Goal: Task Accomplishment & Management: Manage account settings

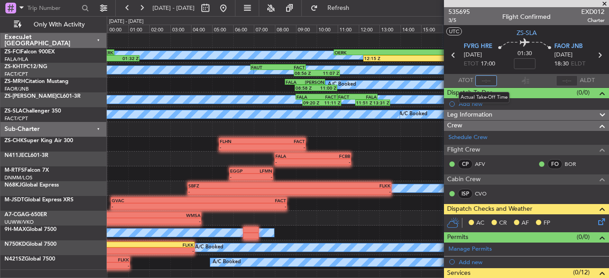
click at [480, 81] on input "text" at bounding box center [486, 80] width 22 height 11
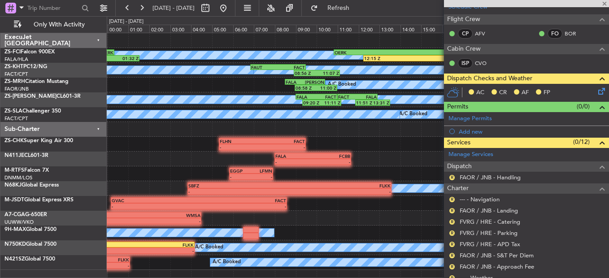
scroll to position [179, 0]
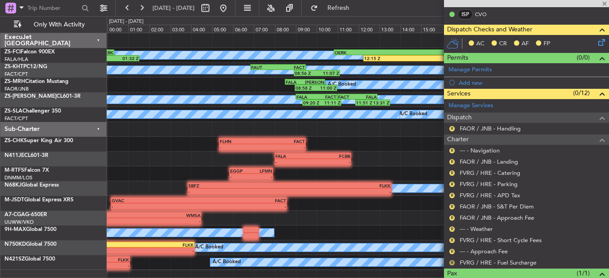
type input "17:23"
click at [452, 261] on button "R" at bounding box center [451, 262] width 5 height 5
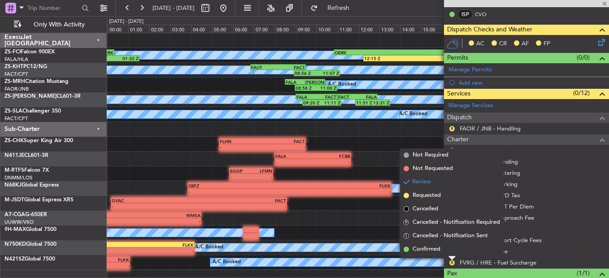
click at [452, 254] on mat-tooltip-component "Review" at bounding box center [452, 248] width 32 height 24
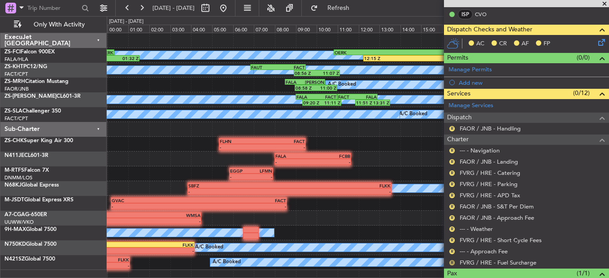
click at [453, 261] on button "R" at bounding box center [451, 262] width 5 height 5
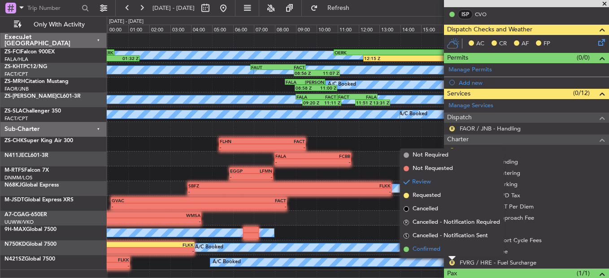
click at [435, 251] on span "Confirmed" at bounding box center [427, 249] width 28 height 9
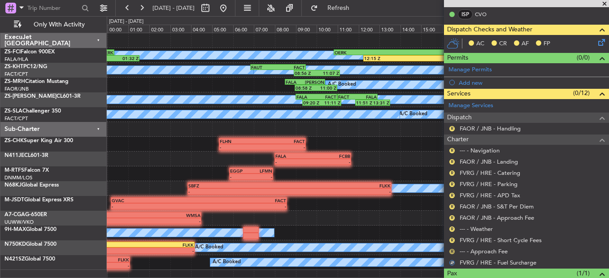
click at [451, 252] on button "R" at bounding box center [451, 251] width 5 height 5
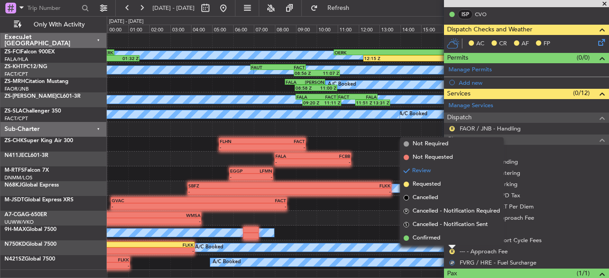
click at [450, 241] on li "Confirmed" at bounding box center [452, 237] width 104 height 13
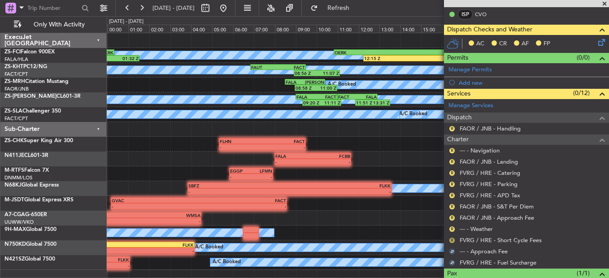
click at [453, 238] on button "R" at bounding box center [451, 240] width 5 height 5
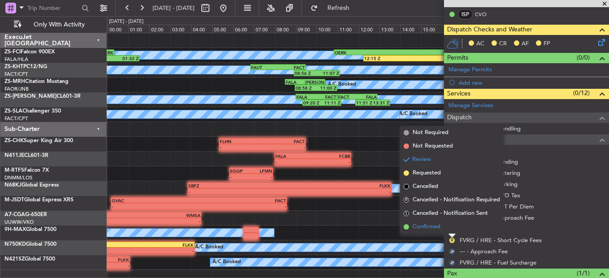
click at [453, 225] on li "Confirmed" at bounding box center [452, 226] width 104 height 13
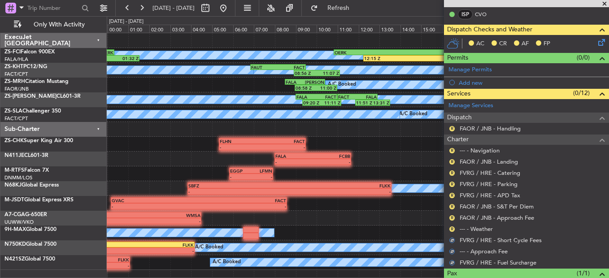
click at [453, 226] on div "R" at bounding box center [451, 229] width 7 height 7
click at [451, 229] on button "R" at bounding box center [451, 228] width 5 height 5
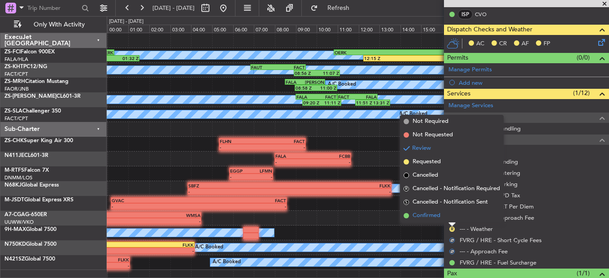
click at [450, 215] on li "Confirmed" at bounding box center [452, 215] width 104 height 13
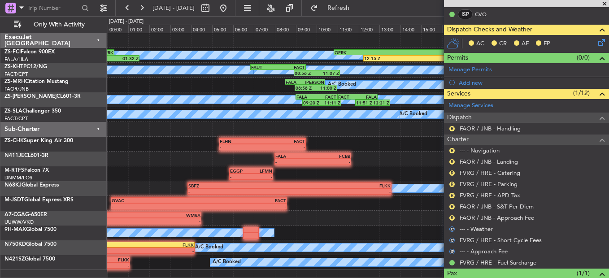
click at [449, 216] on div "R" at bounding box center [451, 217] width 7 height 7
click at [449, 217] on div "R" at bounding box center [451, 217] width 7 height 7
click at [451, 218] on button "R" at bounding box center [451, 217] width 5 height 5
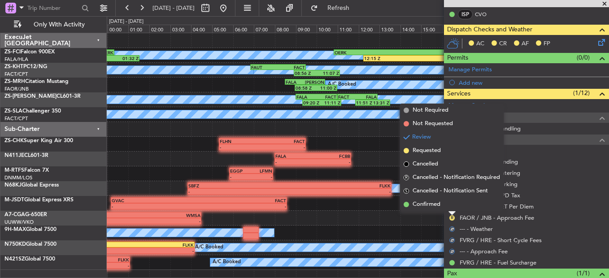
click at [453, 207] on li "Confirmed" at bounding box center [452, 204] width 104 height 13
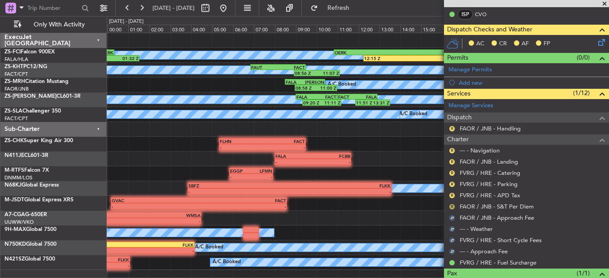
click at [453, 204] on nimbus-traffic-light "R" at bounding box center [451, 206] width 7 height 7
click at [452, 206] on button "R" at bounding box center [451, 206] width 5 height 5
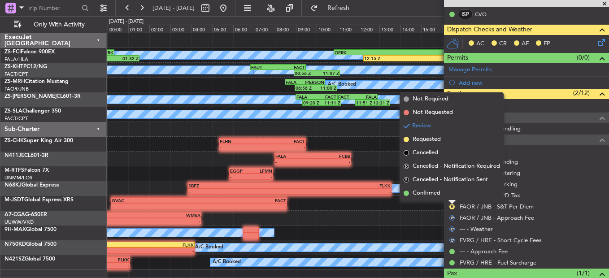
click at [451, 200] on div at bounding box center [451, 202] width 7 height 4
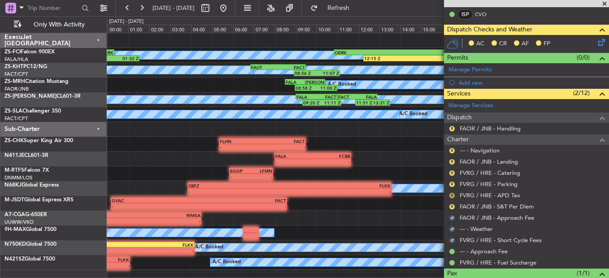
click at [452, 196] on button "R" at bounding box center [451, 195] width 5 height 5
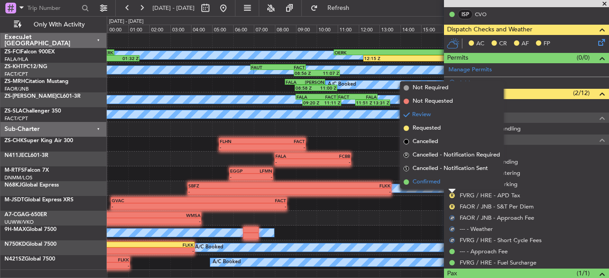
click at [450, 186] on li "Confirmed" at bounding box center [452, 181] width 104 height 13
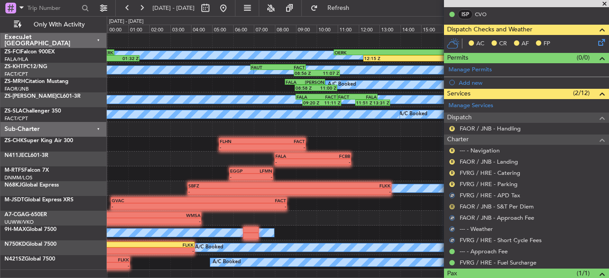
click at [451, 206] on button "R" at bounding box center [451, 206] width 5 height 5
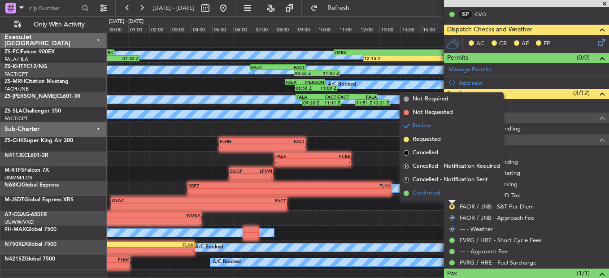
click at [450, 191] on li "Confirmed" at bounding box center [452, 193] width 104 height 13
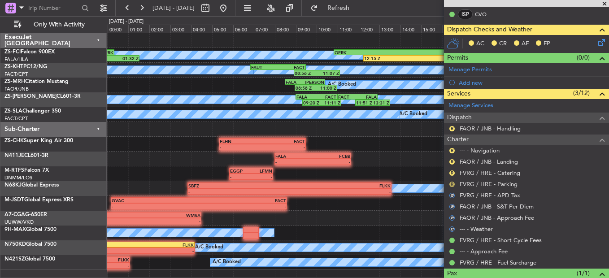
click at [452, 183] on button "R" at bounding box center [451, 184] width 5 height 5
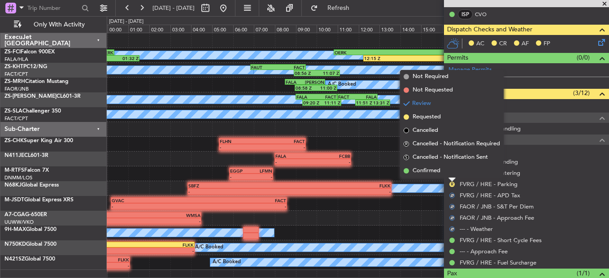
click at [452, 172] on li "Confirmed" at bounding box center [452, 170] width 104 height 13
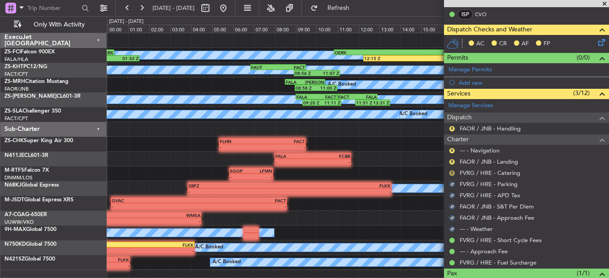
click at [452, 170] on button "R" at bounding box center [451, 172] width 5 height 5
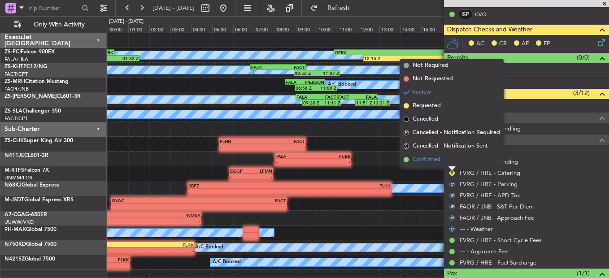
click at [449, 160] on li "Confirmed" at bounding box center [452, 159] width 104 height 13
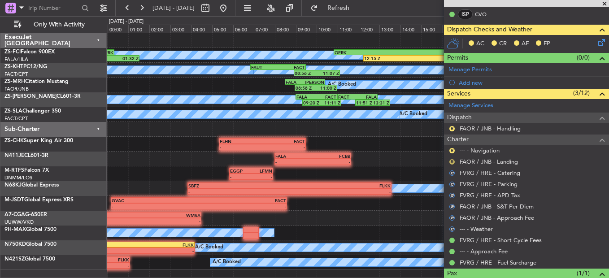
click at [453, 162] on button "R" at bounding box center [451, 161] width 5 height 5
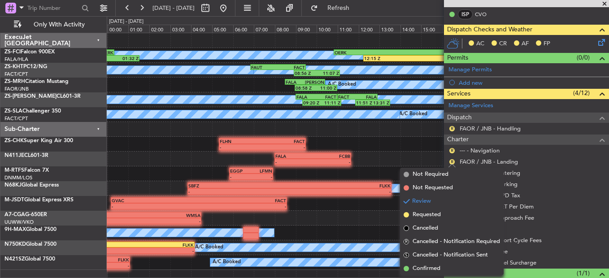
click at [439, 261] on ul "Not Required Not Requested Review Requested Cancelled R Cancelled - Notificatio…" at bounding box center [452, 222] width 104 height 108
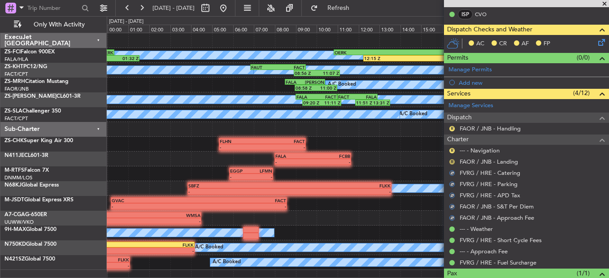
click at [451, 159] on button "R" at bounding box center [451, 161] width 5 height 5
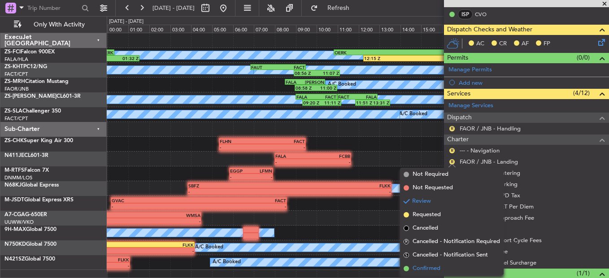
click at [409, 269] on span at bounding box center [406, 268] width 5 height 5
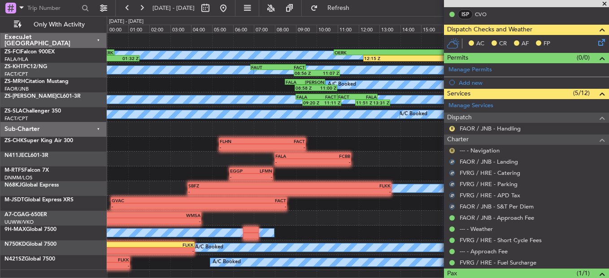
click at [451, 151] on button "R" at bounding box center [451, 150] width 5 height 5
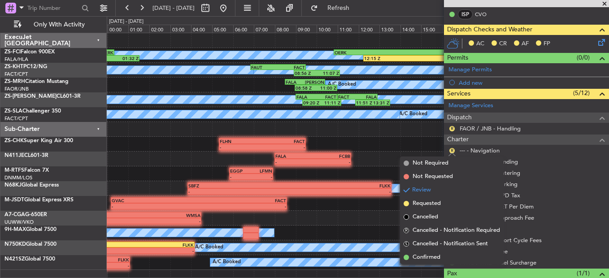
click at [431, 252] on li "Confirmed" at bounding box center [452, 257] width 104 height 13
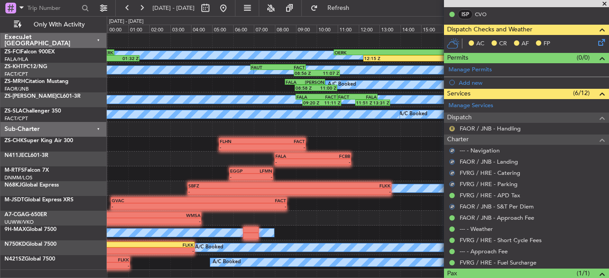
click at [450, 127] on button "R" at bounding box center [451, 128] width 5 height 5
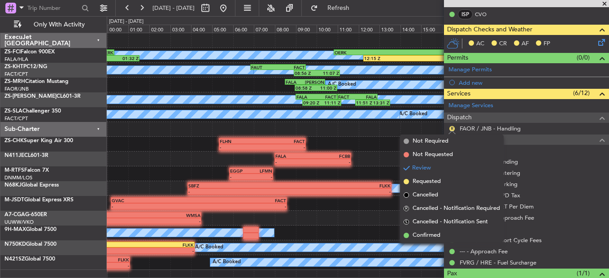
click at [430, 235] on span "Confirmed" at bounding box center [427, 235] width 28 height 9
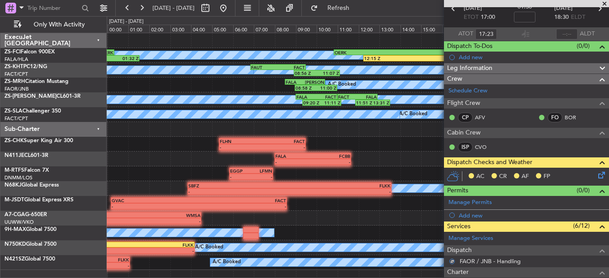
scroll to position [45, 0]
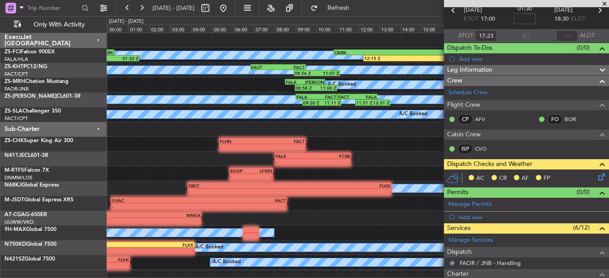
click at [596, 172] on icon at bounding box center [599, 175] width 7 height 7
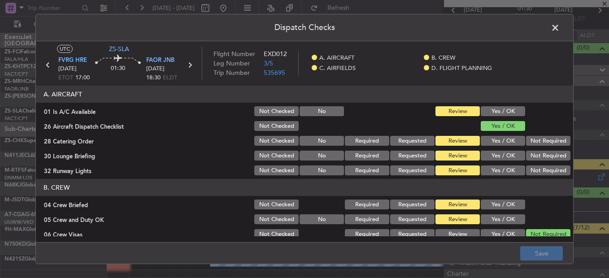
click at [503, 109] on button "Yes / OK" at bounding box center [503, 111] width 44 height 10
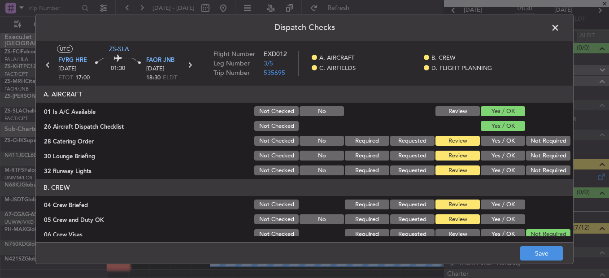
click at [498, 141] on button "Yes / OK" at bounding box center [503, 141] width 44 height 10
click at [495, 156] on button "Yes / OK" at bounding box center [503, 156] width 44 height 10
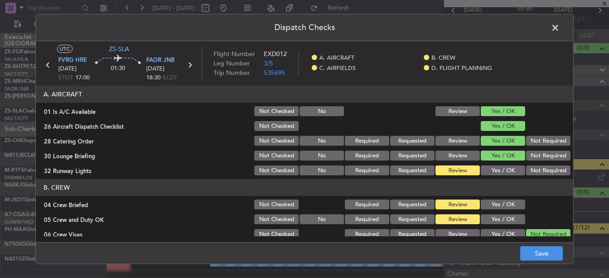
click at [533, 157] on button "Not Required" at bounding box center [548, 156] width 44 height 10
click at [535, 175] on button "Not Required" at bounding box center [548, 170] width 44 height 10
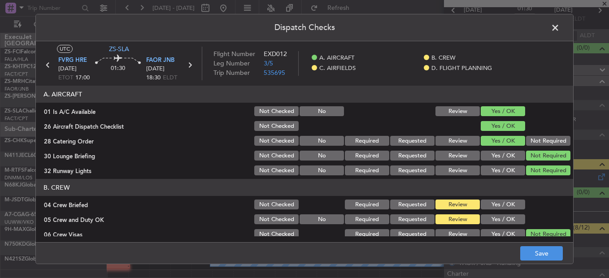
drag, startPoint x: 500, startPoint y: 200, endPoint x: 497, endPoint y: 209, distance: 8.8
click at [499, 202] on button "Yes / OK" at bounding box center [503, 205] width 44 height 10
click at [497, 217] on button "Yes / OK" at bounding box center [503, 219] width 44 height 10
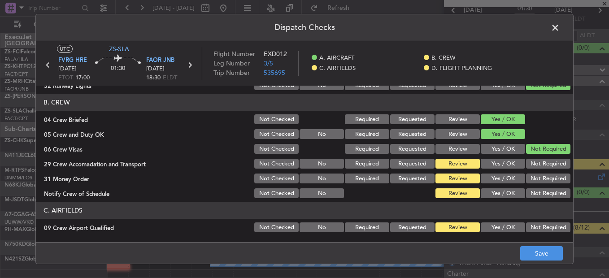
scroll to position [90, 0]
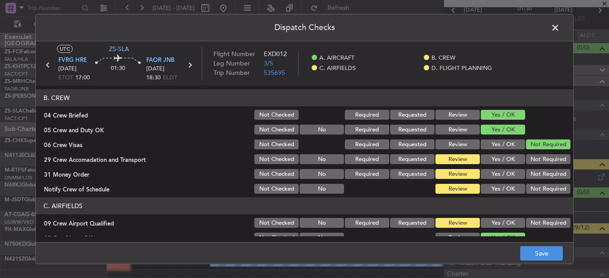
click at [499, 160] on button "Yes / OK" at bounding box center [503, 159] width 44 height 10
drag, startPoint x: 493, startPoint y: 176, endPoint x: 495, endPoint y: 183, distance: 7.7
click at [494, 175] on button "Yes / OK" at bounding box center [503, 174] width 44 height 10
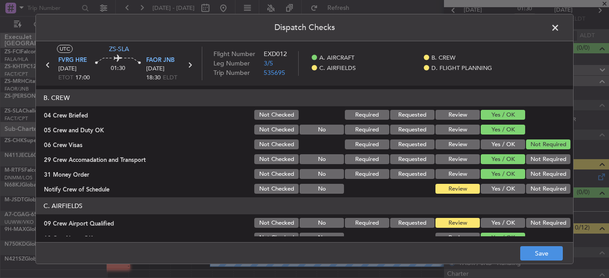
click at [498, 191] on button "Yes / OK" at bounding box center [503, 189] width 44 height 10
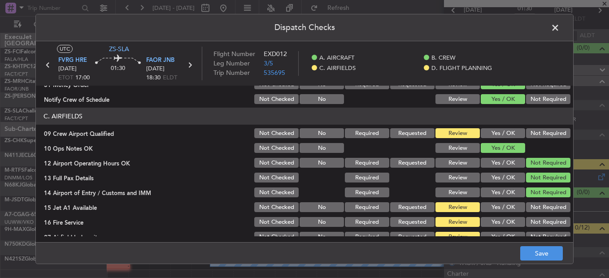
drag, startPoint x: 499, startPoint y: 137, endPoint x: 497, endPoint y: 144, distance: 7.8
click at [499, 138] on button "Yes / OK" at bounding box center [503, 133] width 44 height 10
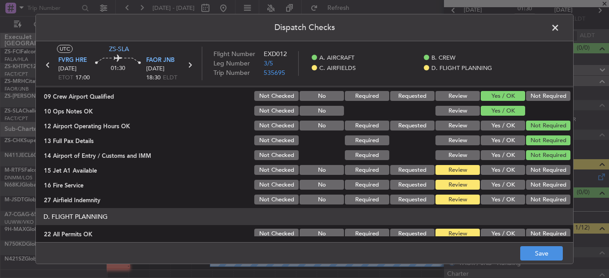
scroll to position [207, 0]
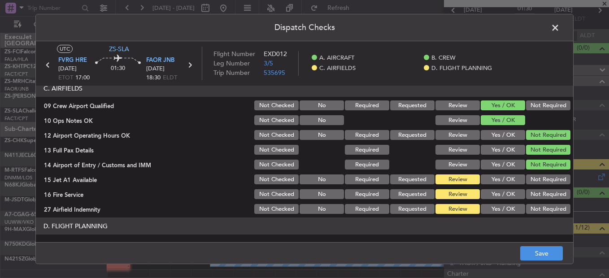
click at [500, 139] on button "Yes / OK" at bounding box center [503, 135] width 44 height 10
click at [500, 148] on button "Yes / OK" at bounding box center [503, 150] width 44 height 10
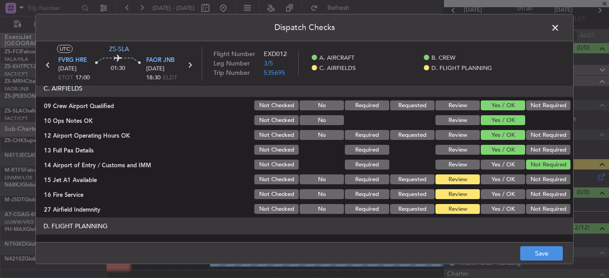
click at [502, 163] on button "Yes / OK" at bounding box center [503, 165] width 44 height 10
click at [502, 175] on div "Yes / OK" at bounding box center [501, 179] width 45 height 13
click at [494, 175] on button "Yes / OK" at bounding box center [503, 179] width 44 height 10
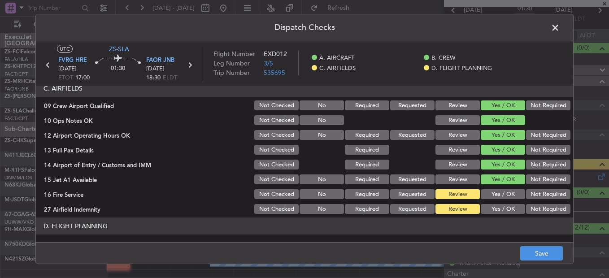
drag, startPoint x: 495, startPoint y: 191, endPoint x: 501, endPoint y: 197, distance: 8.2
click at [496, 191] on button "Yes / OK" at bounding box center [503, 194] width 44 height 10
click at [536, 210] on button "Not Required" at bounding box center [548, 209] width 44 height 10
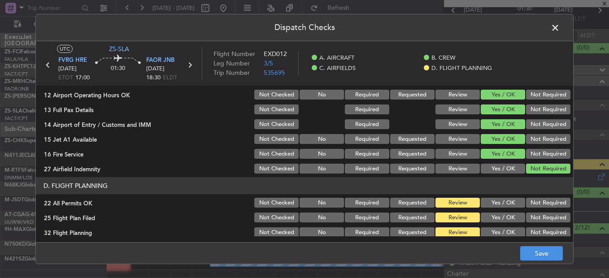
scroll to position [252, 0]
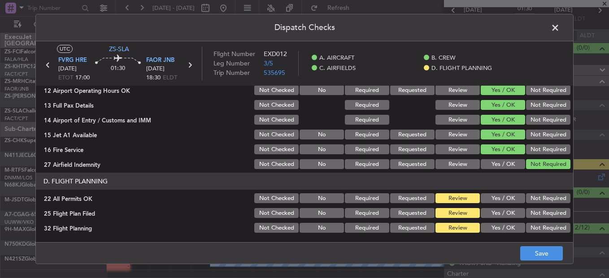
click at [530, 198] on button "Not Required" at bounding box center [548, 198] width 44 height 10
click at [500, 218] on div "Yes / OK" at bounding box center [501, 213] width 45 height 13
click at [502, 214] on button "Yes / OK" at bounding box center [503, 213] width 44 height 10
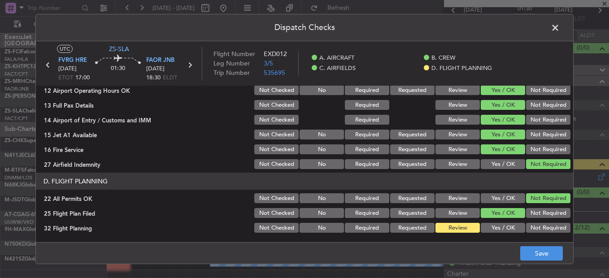
click at [506, 227] on button "Yes / OK" at bounding box center [503, 228] width 44 height 10
click at [530, 248] on button "Save" at bounding box center [541, 253] width 43 height 14
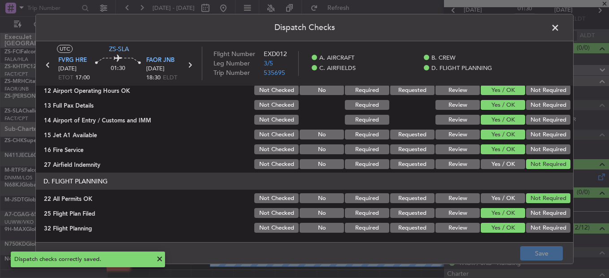
click at [560, 28] on span at bounding box center [560, 30] width 0 height 18
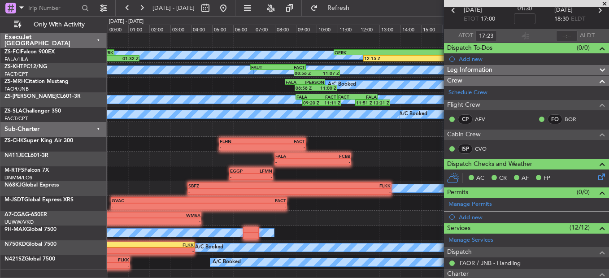
click at [601, 3] on span at bounding box center [604, 4] width 9 height 8
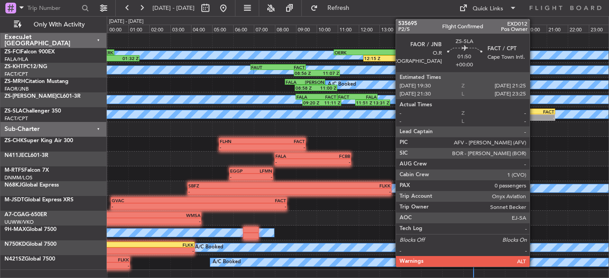
click at [534, 110] on div "FAOR" at bounding box center [525, 111] width 19 height 5
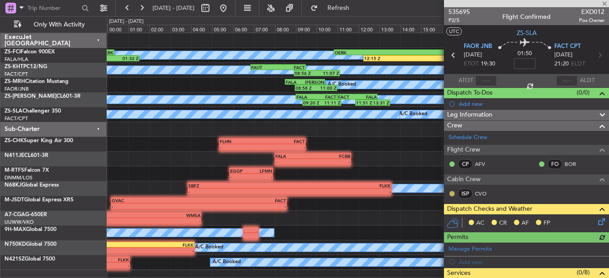
click at [451, 195] on button at bounding box center [451, 193] width 5 height 5
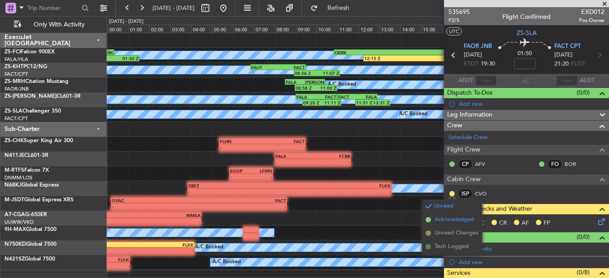
drag, startPoint x: 429, startPoint y: 219, endPoint x: 435, endPoint y: 219, distance: 6.3
click at [435, 222] on span "Acknowledged" at bounding box center [454, 219] width 39 height 9
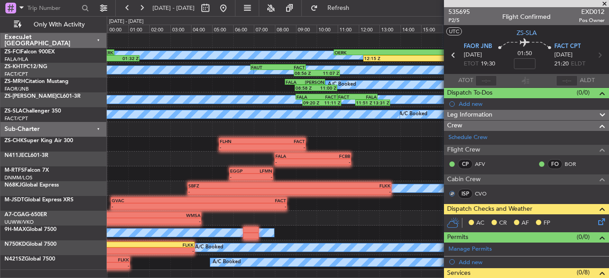
scroll to position [139, 0]
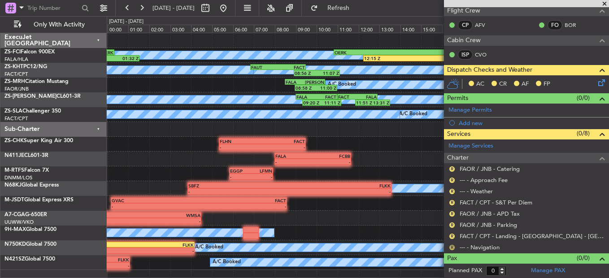
click at [452, 247] on button "R" at bounding box center [451, 247] width 5 height 5
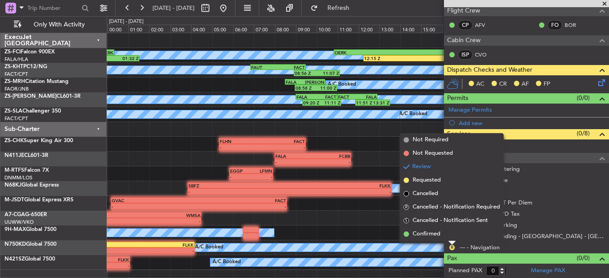
click at [447, 238] on div "Review" at bounding box center [452, 232] width 20 height 11
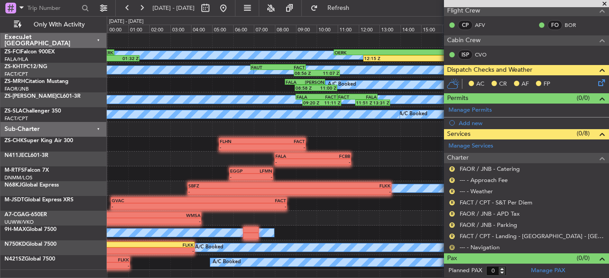
click at [451, 248] on button "R" at bounding box center [451, 247] width 5 height 5
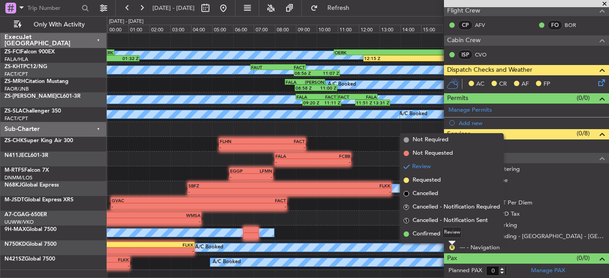
click at [440, 233] on mat-tooltip-component "Review" at bounding box center [452, 233] width 32 height 24
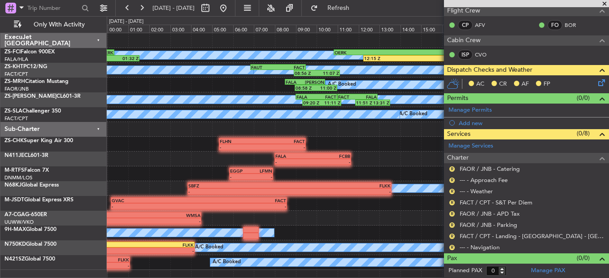
click at [451, 247] on button "R" at bounding box center [451, 247] width 5 height 5
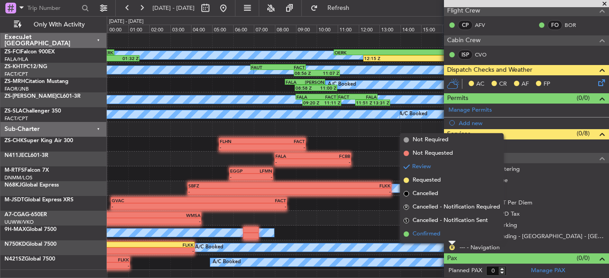
click at [443, 230] on li "Confirmed" at bounding box center [452, 233] width 104 height 13
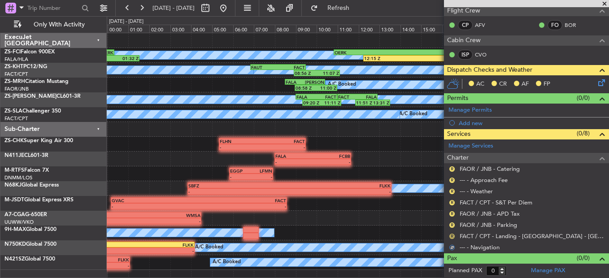
click at [451, 235] on button "R" at bounding box center [451, 236] width 5 height 5
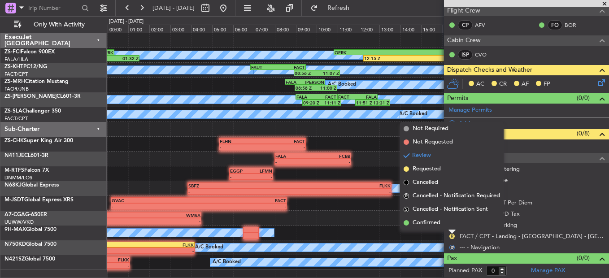
click at [440, 225] on span "Confirmed" at bounding box center [427, 222] width 28 height 9
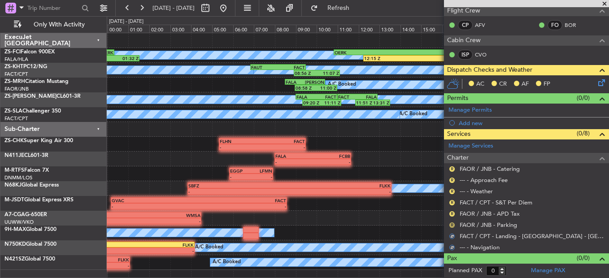
click at [453, 225] on button "R" at bounding box center [451, 224] width 5 height 5
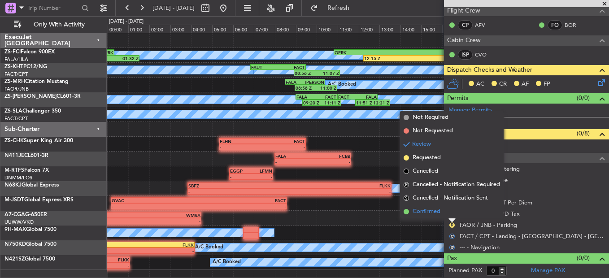
click at [448, 212] on li "Confirmed" at bounding box center [452, 211] width 104 height 13
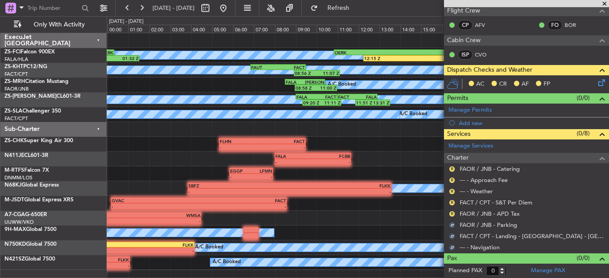
click at [448, 212] on div "R" at bounding box center [451, 213] width 7 height 7
drag, startPoint x: 448, startPoint y: 212, endPoint x: 453, endPoint y: 213, distance: 5.0
click at [454, 213] on button "R" at bounding box center [451, 213] width 5 height 5
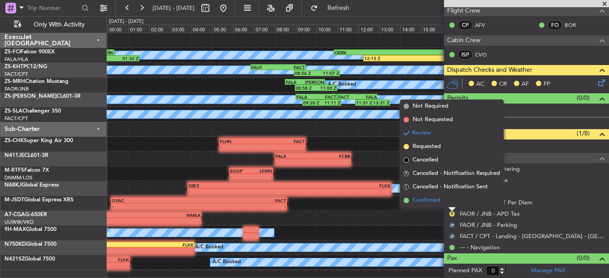
click at [453, 203] on li "Confirmed" at bounding box center [452, 200] width 104 height 13
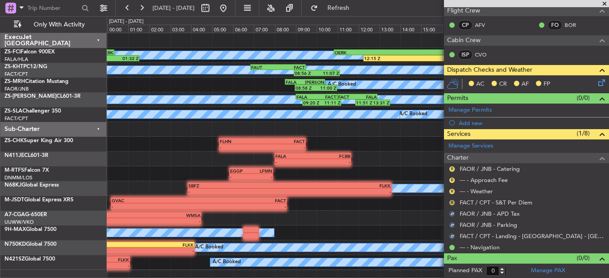
click at [452, 201] on button "R" at bounding box center [451, 202] width 5 height 5
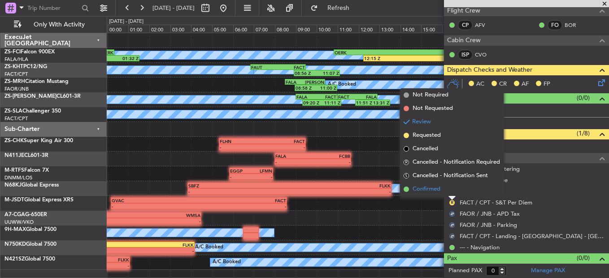
click at [448, 193] on li "Confirmed" at bounding box center [452, 189] width 104 height 13
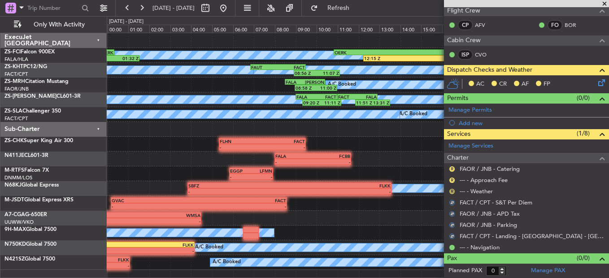
click at [451, 191] on button "R" at bounding box center [451, 191] width 5 height 5
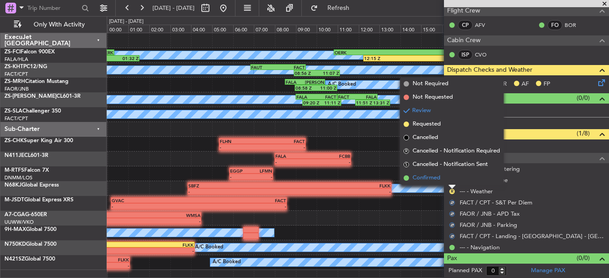
click at [450, 178] on li "Confirmed" at bounding box center [452, 177] width 104 height 13
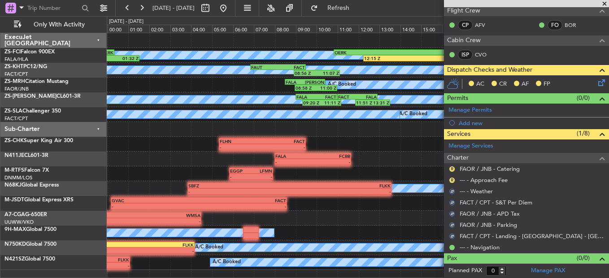
click at [453, 175] on div "R --- - Approach Fee" at bounding box center [526, 179] width 165 height 11
click at [451, 181] on button "R" at bounding box center [451, 180] width 5 height 5
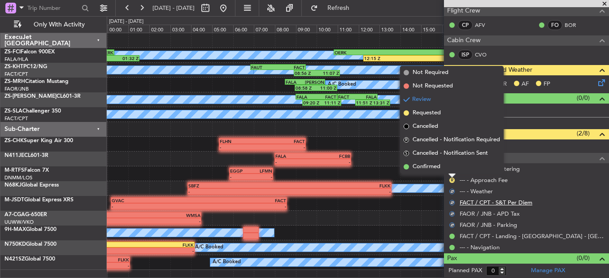
click at [447, 167] on li "Confirmed" at bounding box center [452, 166] width 104 height 13
click at [438, 164] on div "- - FALA 08:00 Z FCBB 11:40 Z" at bounding box center [358, 159] width 502 height 15
click at [407, 165] on div "- - FALA 08:00 Z FCBB 11:40 Z" at bounding box center [358, 159] width 502 height 15
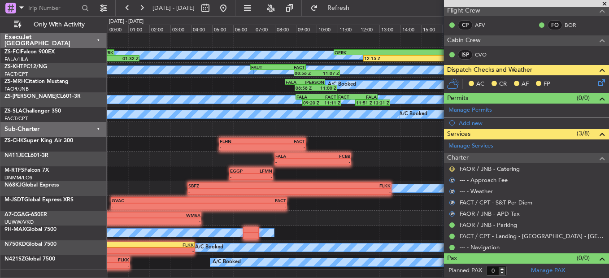
click at [450, 166] on button "R" at bounding box center [451, 168] width 5 height 5
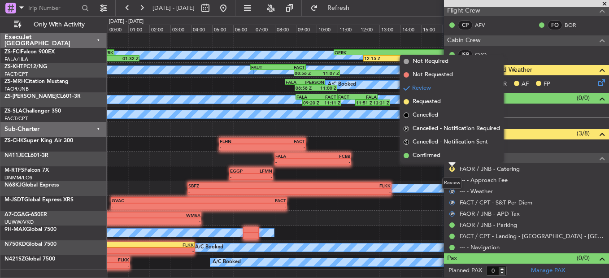
click at [444, 155] on li "Confirmed" at bounding box center [452, 155] width 104 height 13
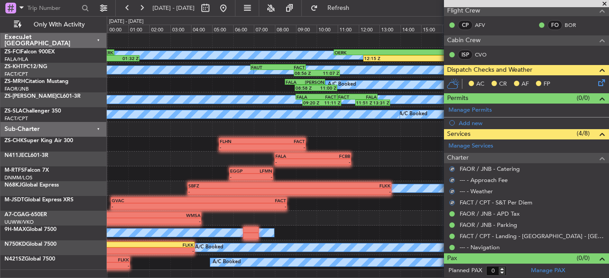
click at [596, 85] on icon at bounding box center [599, 81] width 7 height 7
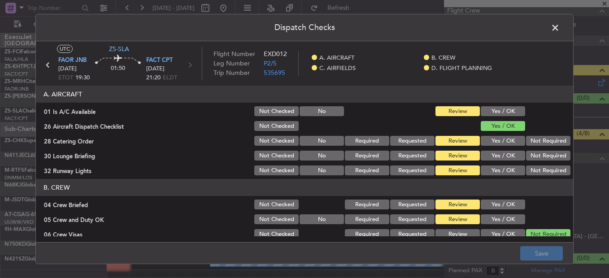
drag, startPoint x: 498, startPoint y: 111, endPoint x: 503, endPoint y: 126, distance: 16.2
click at [498, 112] on button "Yes / OK" at bounding box center [503, 111] width 44 height 10
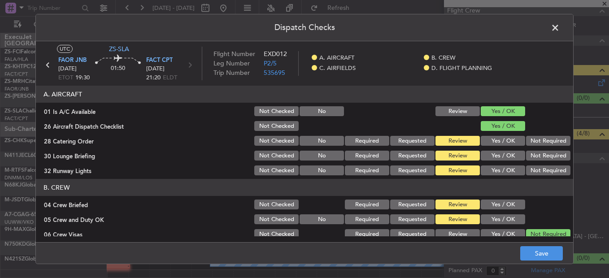
click at [547, 143] on button "Not Required" at bounding box center [548, 141] width 44 height 10
click at [544, 154] on button "Not Required" at bounding box center [548, 156] width 44 height 10
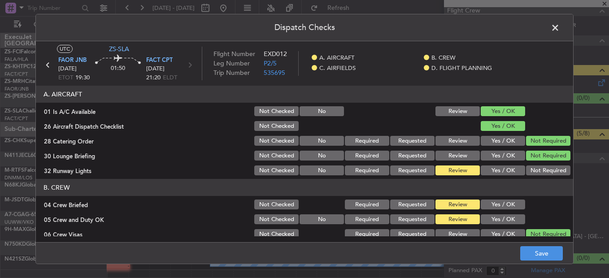
click at [539, 163] on section "A. AIRCRAFT 01 Is A/C Available Not Checked No Review Yes / OK 26 Aircraft Disp…" at bounding box center [304, 131] width 537 height 91
drag, startPoint x: 535, startPoint y: 170, endPoint x: 530, endPoint y: 171, distance: 4.5
click at [535, 171] on button "Not Required" at bounding box center [548, 170] width 44 height 10
drag, startPoint x: 490, startPoint y: 207, endPoint x: 490, endPoint y: 213, distance: 5.8
click at [490, 210] on div "Yes / OK" at bounding box center [501, 204] width 45 height 13
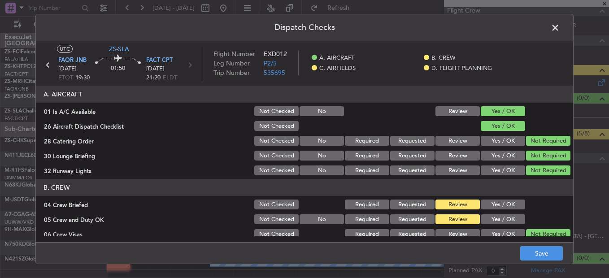
drag, startPoint x: 494, startPoint y: 218, endPoint x: 498, endPoint y: 213, distance: 6.7
click at [495, 218] on button "Yes / OK" at bounding box center [503, 219] width 44 height 10
click at [500, 206] on button "Yes / OK" at bounding box center [503, 205] width 44 height 10
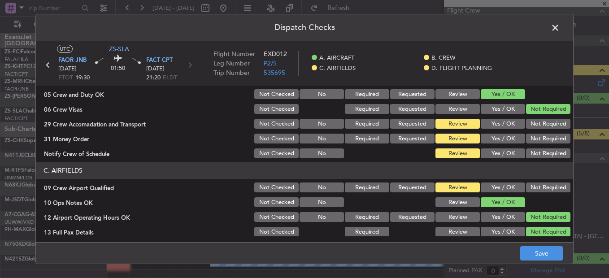
scroll to position [135, 0]
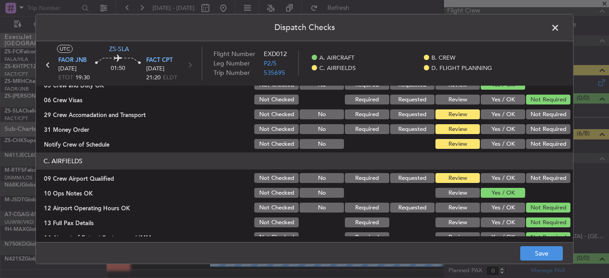
click at [552, 113] on button "Not Required" at bounding box center [548, 114] width 44 height 10
click at [548, 122] on section "B. CREW 04 Crew Briefed Not Checked Required Requested Review Yes / OK 05 Crew …" at bounding box center [304, 97] width 537 height 106
click at [546, 135] on div "Not Required" at bounding box center [547, 129] width 45 height 13
click at [545, 139] on div "Not Required" at bounding box center [547, 144] width 45 height 13
drag, startPoint x: 541, startPoint y: 130, endPoint x: 537, endPoint y: 139, distance: 10.5
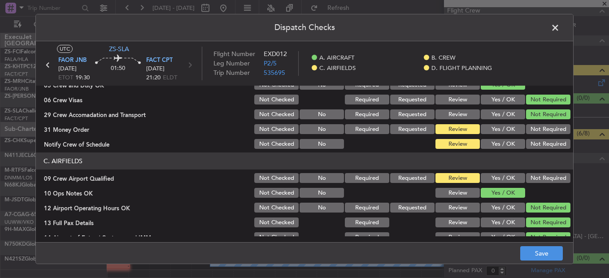
click at [541, 132] on button "Not Required" at bounding box center [548, 129] width 44 height 10
click at [537, 148] on button "Not Required" at bounding box center [548, 144] width 44 height 10
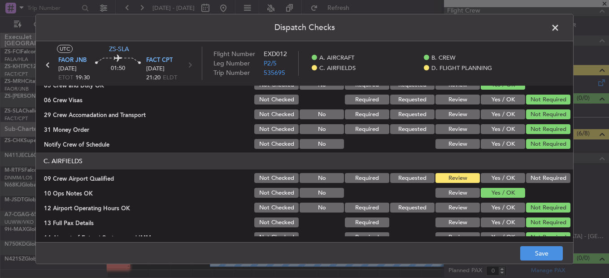
click at [536, 179] on button "Not Required" at bounding box center [548, 178] width 44 height 10
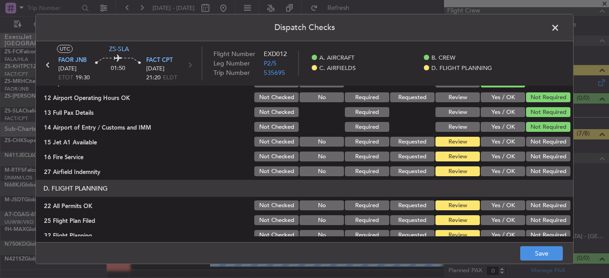
scroll to position [252, 0]
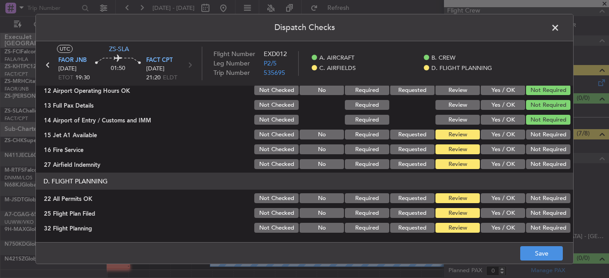
click at [537, 135] on button "Not Required" at bounding box center [548, 135] width 44 height 10
click at [535, 145] on section "C. AIRFIELDS 09 Crew Airport Qualified Not Checked No Required Requested Review…" at bounding box center [304, 102] width 537 height 135
click at [532, 154] on button "Not Required" at bounding box center [548, 149] width 44 height 10
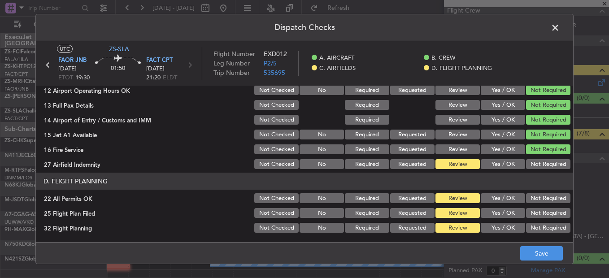
click at [532, 160] on section "C. AIRFIELDS 09 Crew Airport Qualified Not Checked No Required Requested Review…" at bounding box center [304, 102] width 537 height 135
click at [532, 168] on button "Not Required" at bounding box center [548, 164] width 44 height 10
click at [533, 202] on button "Not Required" at bounding box center [548, 198] width 44 height 10
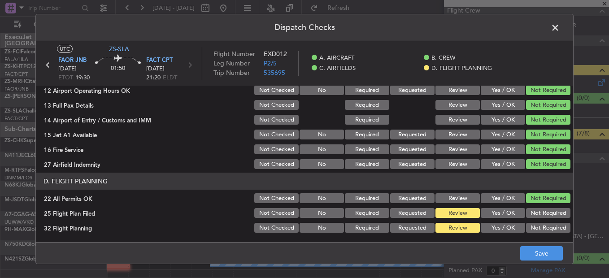
click at [503, 218] on div "Yes / OK" at bounding box center [501, 213] width 45 height 13
drag, startPoint x: 501, startPoint y: 216, endPoint x: 501, endPoint y: 230, distance: 13.9
click at [501, 217] on button "Yes / OK" at bounding box center [503, 213] width 44 height 10
click at [501, 236] on article "A. AIRCRAFT 01 Is A/C Available Not Checked No Review Yes / OK 26 Aircraft Disp…" at bounding box center [304, 161] width 537 height 151
click at [481, 219] on div "Yes / OK" at bounding box center [501, 213] width 45 height 13
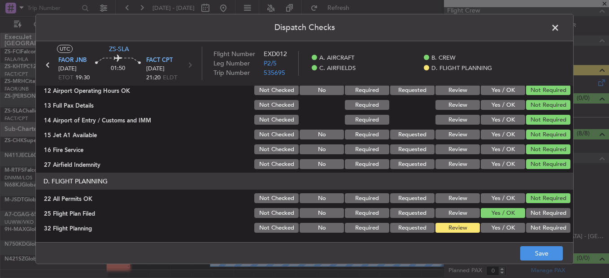
click at [504, 225] on button "Yes / OK" at bounding box center [503, 228] width 44 height 10
click at [533, 248] on button "Save" at bounding box center [541, 253] width 43 height 14
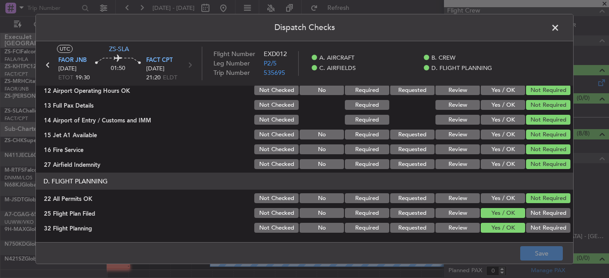
click at [560, 25] on span at bounding box center [560, 30] width 0 height 18
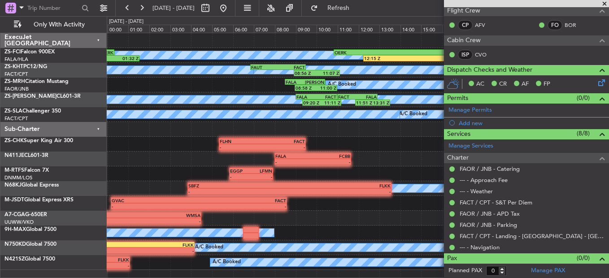
click at [604, 2] on span at bounding box center [604, 4] width 9 height 8
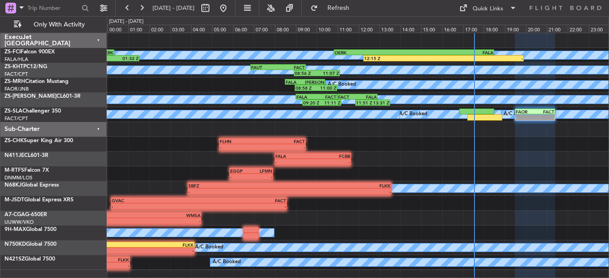
scroll to position [0, 0]
